Goal: Check status

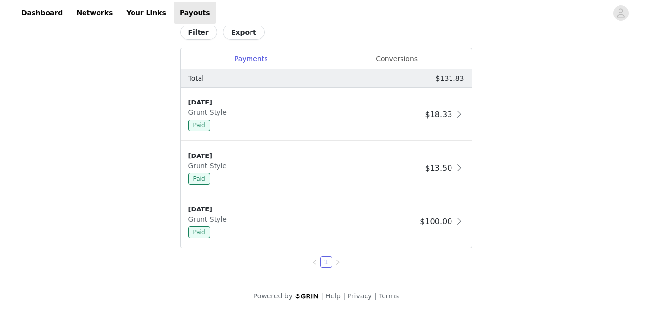
scroll to position [422, 0]
click at [409, 55] on div "Conversions" at bounding box center [397, 59] width 150 height 22
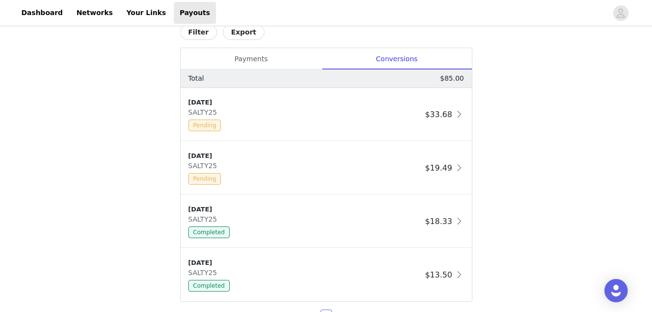
scroll to position [422, 0]
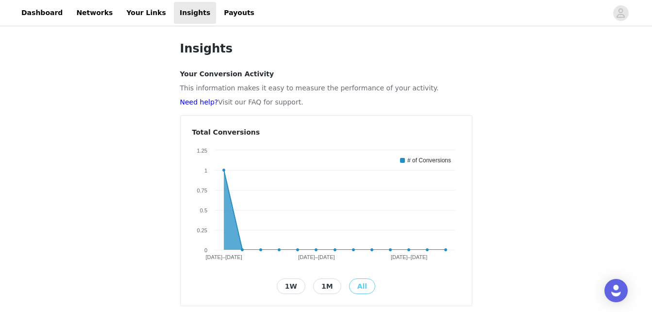
scroll to position [178, 0]
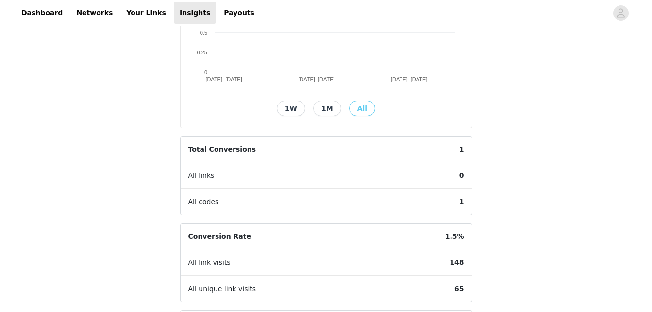
scroll to position [178, 0]
